Goal: Information Seeking & Learning: Stay updated

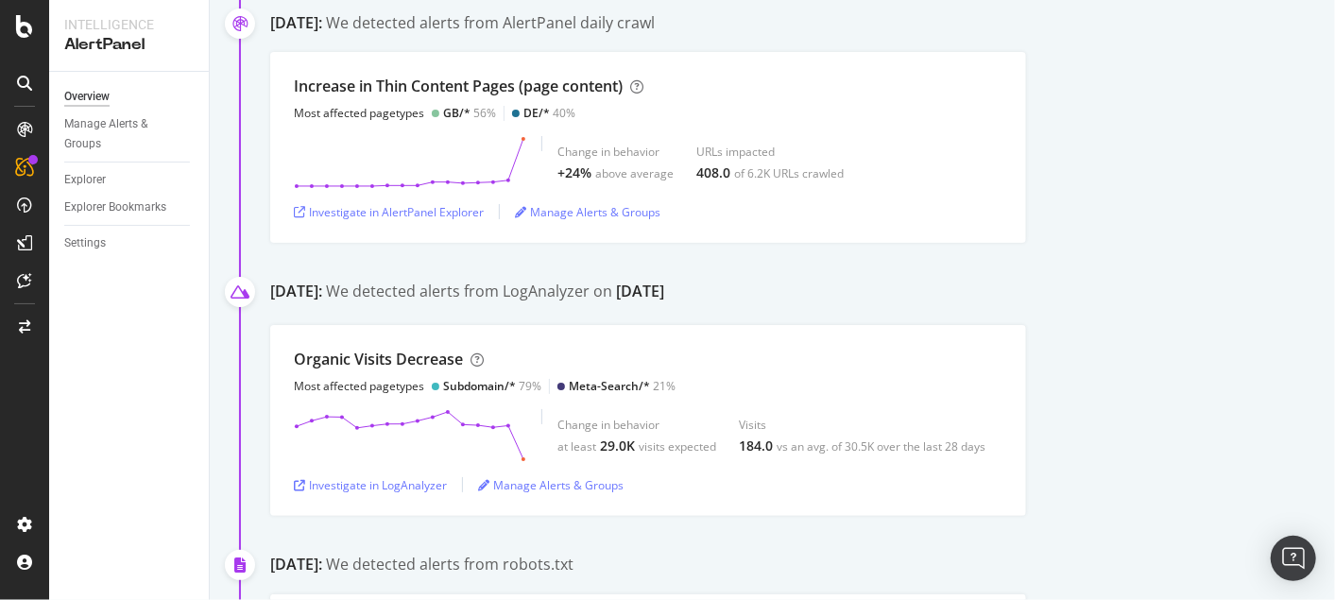
scroll to position [1378, 0]
